Goal: Task Accomplishment & Management: Use online tool/utility

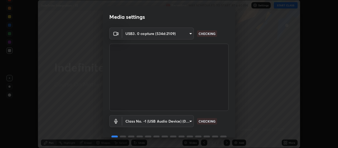
scroll to position [26, 0]
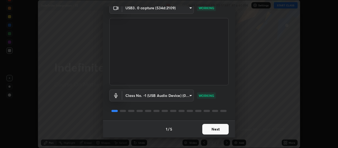
click at [212, 130] on button "Next" at bounding box center [215, 129] width 26 height 11
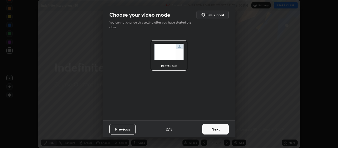
click at [209, 131] on button "Next" at bounding box center [215, 129] width 26 height 11
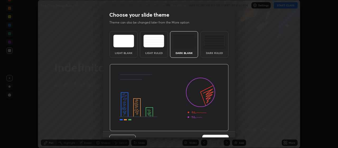
click at [208, 131] on div "Previous 3 / 5 Next" at bounding box center [169, 139] width 132 height 17
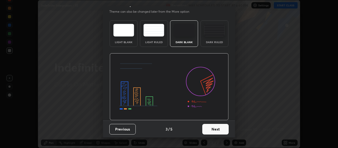
click at [207, 128] on button "Next" at bounding box center [215, 129] width 26 height 11
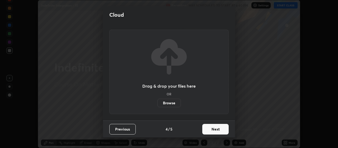
scroll to position [0, 0]
click at [207, 129] on button "Next" at bounding box center [215, 129] width 26 height 11
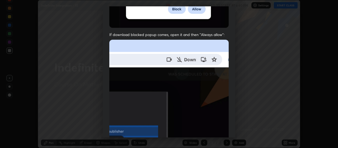
scroll to position [133, 0]
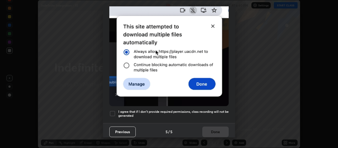
click at [114, 110] on div at bounding box center [112, 113] width 6 height 6
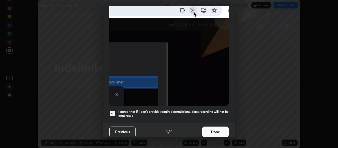
click at [205, 126] on button "Done" at bounding box center [215, 131] width 26 height 11
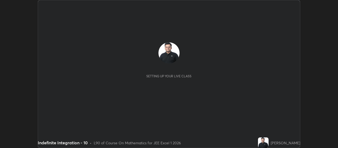
scroll to position [148, 338]
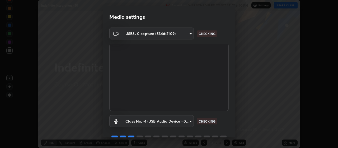
click at [222, 127] on div "Class No. -1 (USB Audio Device) (0d8c:0014) d9d295c4e70230ba9d477dc6b4f109b3aa2…" at bounding box center [168, 128] width 119 height 35
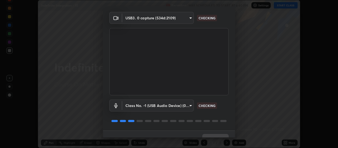
scroll to position [26, 0]
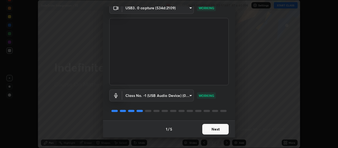
click at [215, 129] on button "Next" at bounding box center [215, 129] width 26 height 11
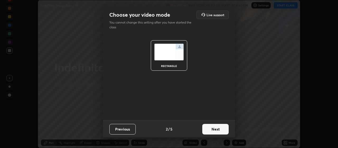
click at [215, 130] on button "Next" at bounding box center [215, 129] width 26 height 11
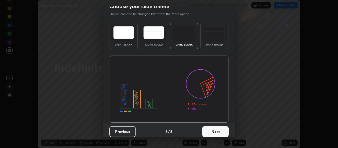
scroll to position [11, 0]
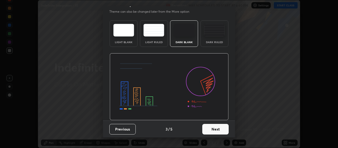
click at [215, 129] on button "Next" at bounding box center [215, 129] width 26 height 11
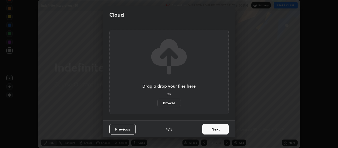
click at [217, 131] on button "Next" at bounding box center [215, 129] width 26 height 11
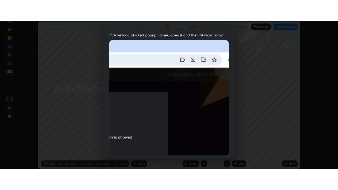
scroll to position [133, 0]
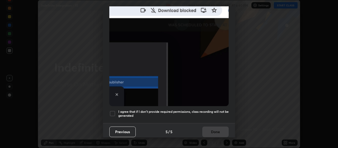
click at [217, 109] on h5 "I agree that if I don't provide required permissions, class recording will not …" at bounding box center [173, 113] width 110 height 8
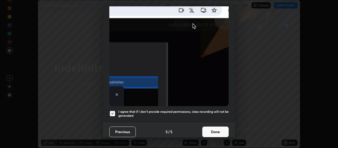
click at [219, 126] on button "Done" at bounding box center [215, 131] width 26 height 11
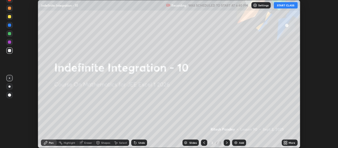
click at [240, 141] on div "Add" at bounding box center [241, 142] width 5 height 3
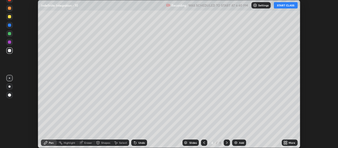
click at [286, 6] on button "START CLASS" at bounding box center [286, 5] width 24 height 6
click at [287, 142] on icon at bounding box center [285, 142] width 4 height 4
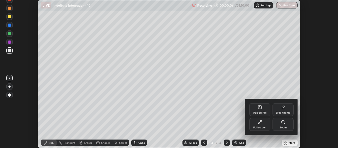
click at [283, 124] on div "Zoom" at bounding box center [282, 124] width 21 height 13
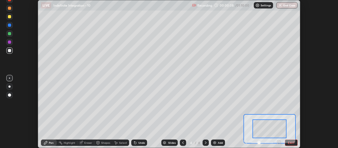
click at [267, 125] on div at bounding box center [269, 128] width 34 height 19
click at [291, 142] on button "EXIT" at bounding box center [291, 142] width 13 height 6
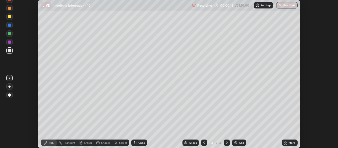
click at [288, 142] on div "More" at bounding box center [290, 142] width 16 height 6
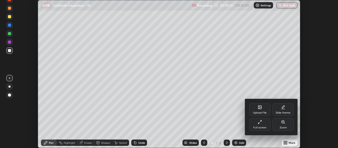
click at [260, 122] on icon at bounding box center [260, 122] width 4 height 4
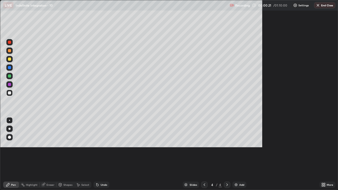
scroll to position [190, 338]
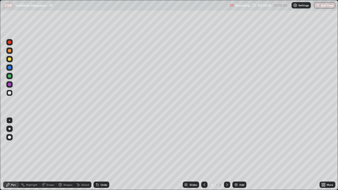
click at [10, 59] on div at bounding box center [9, 59] width 3 height 3
click at [10, 93] on div at bounding box center [9, 92] width 3 height 3
click at [239, 147] on div "Add" at bounding box center [241, 184] width 5 height 3
click at [10, 60] on div at bounding box center [9, 59] width 3 height 3
click at [9, 93] on div at bounding box center [9, 92] width 3 height 3
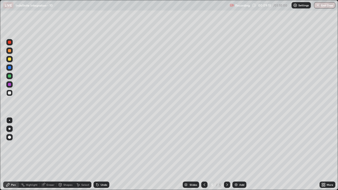
click at [101, 147] on div "Undo" at bounding box center [104, 184] width 7 height 3
click at [46, 147] on div "Eraser" at bounding box center [48, 185] width 17 height 6
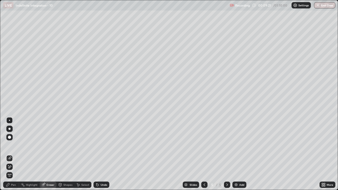
click at [10, 147] on div "Pen" at bounding box center [11, 185] width 16 height 6
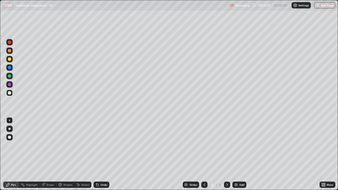
click at [48, 147] on div "Eraser" at bounding box center [50, 184] width 8 height 3
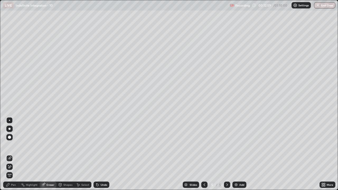
click at [8, 147] on icon at bounding box center [8, 185] width 4 height 4
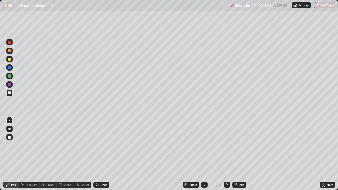
click at [238, 147] on div "Add" at bounding box center [239, 185] width 14 height 6
click at [9, 58] on div at bounding box center [9, 59] width 3 height 3
click at [65, 147] on div "Shapes" at bounding box center [67, 184] width 9 height 3
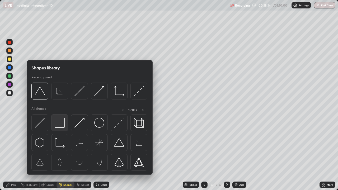
click at [61, 123] on img at bounding box center [60, 123] width 10 height 10
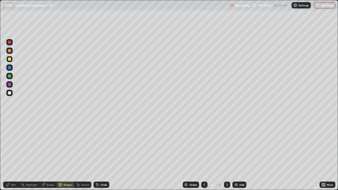
click at [11, 94] on div at bounding box center [9, 93] width 6 height 6
click at [10, 147] on div "Pen" at bounding box center [11, 185] width 16 height 6
click at [101, 147] on div "Undo" at bounding box center [104, 184] width 7 height 3
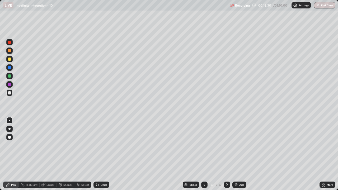
click at [101, 147] on div "Undo" at bounding box center [104, 184] width 7 height 3
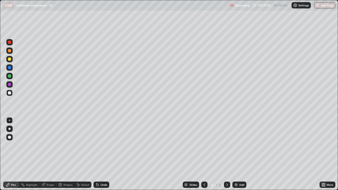
click at [101, 147] on div "Undo" at bounding box center [104, 184] width 7 height 3
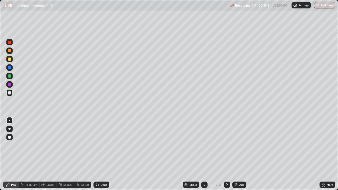
click at [101, 147] on div "Undo" at bounding box center [104, 184] width 7 height 3
click at [10, 58] on div at bounding box center [9, 59] width 3 height 3
click at [8, 93] on div at bounding box center [9, 92] width 3 height 3
click at [10, 59] on div at bounding box center [9, 59] width 3 height 3
click at [10, 95] on div at bounding box center [9, 93] width 6 height 6
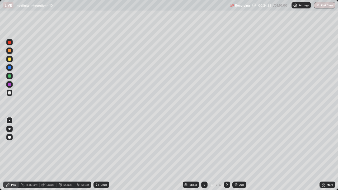
click at [240, 147] on div "Add" at bounding box center [241, 184] width 5 height 3
click at [9, 59] on div at bounding box center [9, 59] width 3 height 3
click at [103, 147] on div "Undo" at bounding box center [104, 184] width 7 height 3
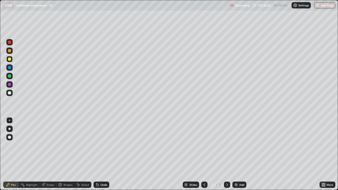
click at [11, 93] on div at bounding box center [9, 93] width 6 height 6
click at [10, 60] on div at bounding box center [9, 59] width 3 height 3
click at [11, 92] on div at bounding box center [9, 92] width 3 height 3
click at [10, 59] on div at bounding box center [9, 59] width 3 height 3
click at [10, 94] on div at bounding box center [9, 92] width 3 height 3
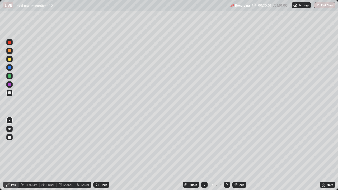
click at [101, 147] on div "Undo" at bounding box center [104, 184] width 7 height 3
click at [240, 147] on div "Add" at bounding box center [241, 184] width 5 height 3
click at [11, 58] on div at bounding box center [9, 59] width 3 height 3
click at [10, 93] on div at bounding box center [9, 92] width 3 height 3
click at [204, 147] on icon at bounding box center [204, 185] width 4 height 4
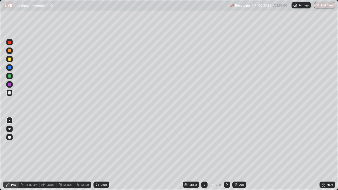
click at [203, 147] on icon at bounding box center [204, 185] width 4 height 4
click at [226, 147] on div at bounding box center [227, 185] width 6 height 6
click at [226, 147] on icon at bounding box center [227, 185] width 4 height 4
click at [226, 147] on icon at bounding box center [227, 184] width 2 height 3
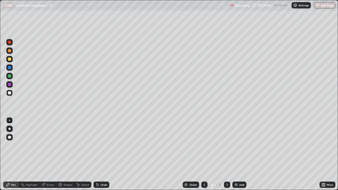
click at [11, 59] on div at bounding box center [9, 59] width 3 height 3
click at [240, 147] on div "Add" at bounding box center [239, 185] width 14 height 6
click at [103, 147] on div "Undo" at bounding box center [101, 185] width 16 height 6
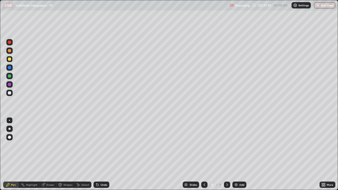
click at [204, 147] on icon at bounding box center [204, 185] width 4 height 4
click at [226, 147] on icon at bounding box center [227, 185] width 4 height 4
click at [10, 93] on div at bounding box center [9, 92] width 3 height 3
click at [10, 60] on div at bounding box center [9, 59] width 3 height 3
click at [10, 93] on div at bounding box center [9, 92] width 3 height 3
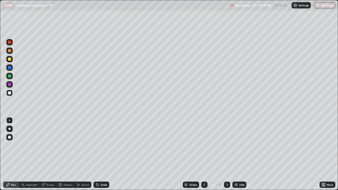
click at [104, 147] on div "Undo" at bounding box center [104, 184] width 7 height 3
click at [103, 147] on div "Undo" at bounding box center [101, 185] width 16 height 6
click at [103, 147] on div "Undo" at bounding box center [104, 184] width 7 height 3
click at [52, 147] on div "Eraser" at bounding box center [50, 184] width 8 height 3
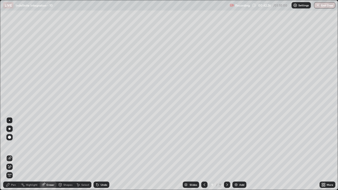
click at [10, 147] on div "Pen" at bounding box center [11, 185] width 16 height 6
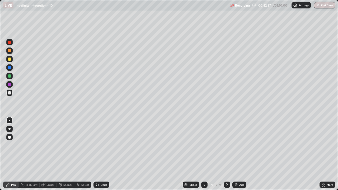
click at [51, 147] on div "Eraser" at bounding box center [50, 184] width 8 height 3
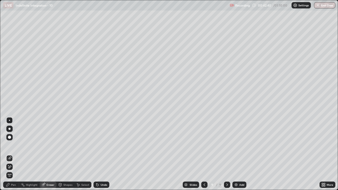
click at [16, 147] on div "Pen" at bounding box center [13, 184] width 5 height 3
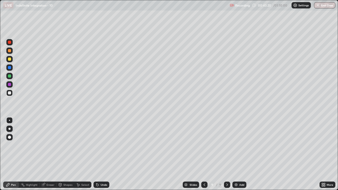
click at [204, 147] on icon at bounding box center [204, 185] width 4 height 4
click at [226, 147] on icon at bounding box center [227, 185] width 4 height 4
click at [239, 147] on div "Add" at bounding box center [241, 184] width 5 height 3
click at [10, 60] on div at bounding box center [9, 59] width 3 height 3
click at [10, 93] on div at bounding box center [9, 92] width 3 height 3
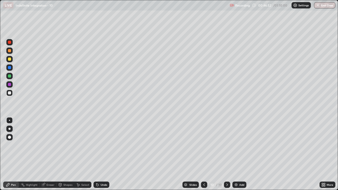
click at [48, 147] on div "Eraser" at bounding box center [50, 184] width 8 height 3
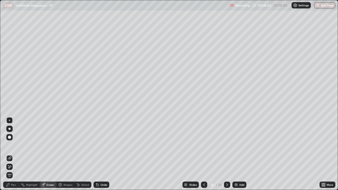
click at [15, 147] on div "Pen" at bounding box center [13, 184] width 5 height 3
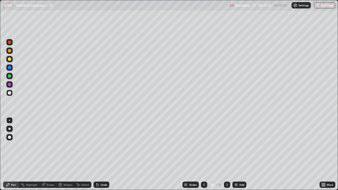
click at [101, 147] on div "Undo" at bounding box center [104, 184] width 7 height 3
click at [99, 147] on div "Undo" at bounding box center [101, 185] width 16 height 6
click at [102, 147] on div "Undo" at bounding box center [104, 184] width 7 height 3
click at [101, 147] on div "Undo" at bounding box center [104, 184] width 7 height 3
click at [102, 147] on div "Undo" at bounding box center [104, 184] width 7 height 3
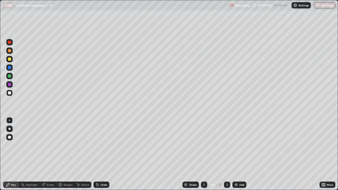
click at [326, 7] on button "End Class" at bounding box center [324, 5] width 21 height 6
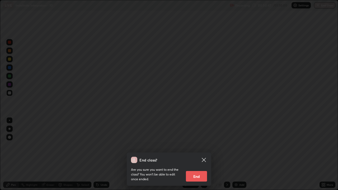
click at [198, 147] on button "End" at bounding box center [196, 176] width 21 height 11
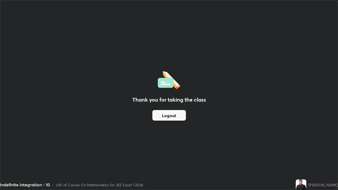
click at [177, 117] on button "Logout" at bounding box center [169, 115] width 34 height 11
